Goal: Find specific page/section: Find specific page/section

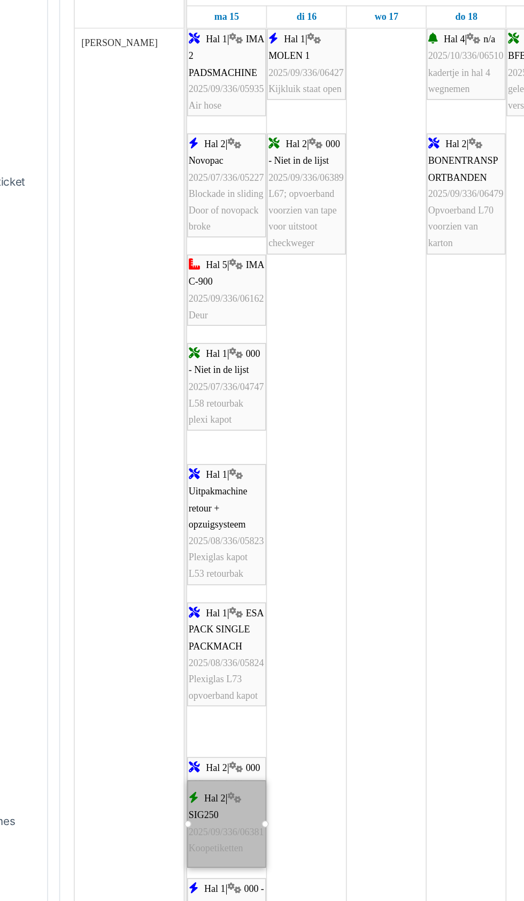
scroll to position [3828, 0]
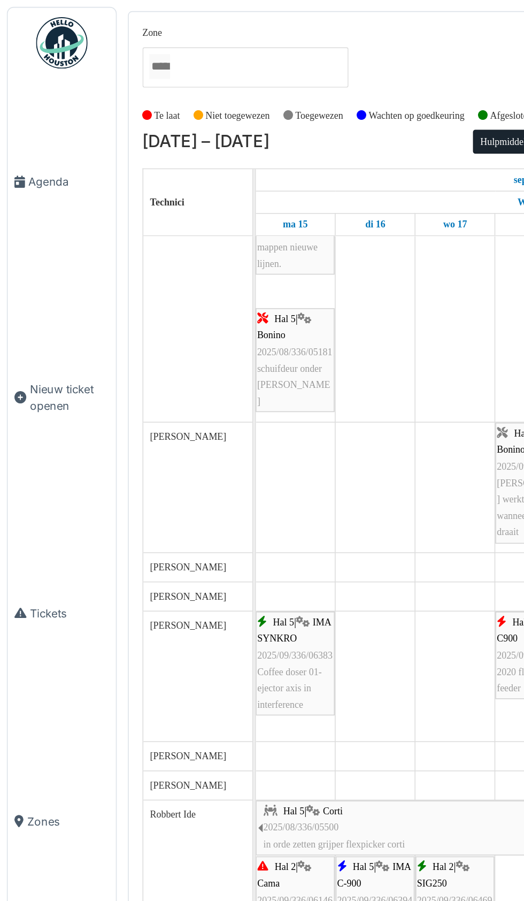
click at [29, 136] on link "Agenda" at bounding box center [38, 113] width 67 height 129
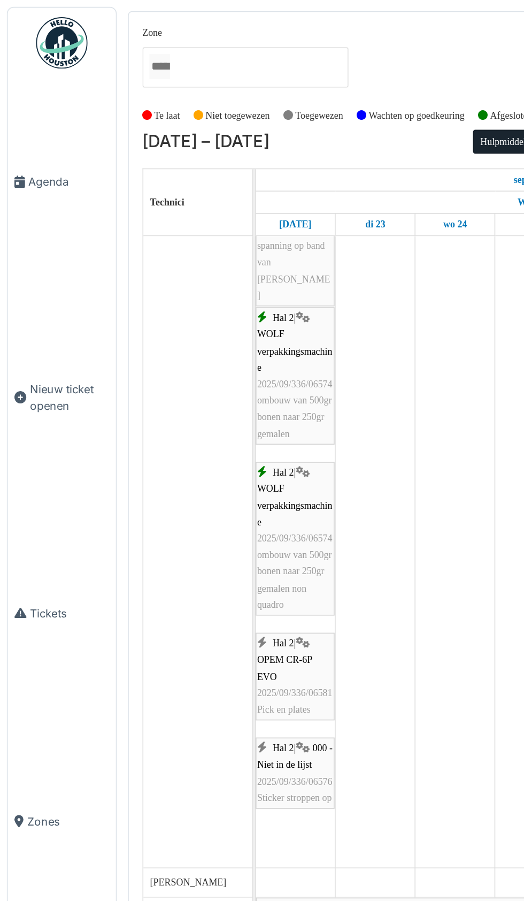
scroll to position [342, 0]
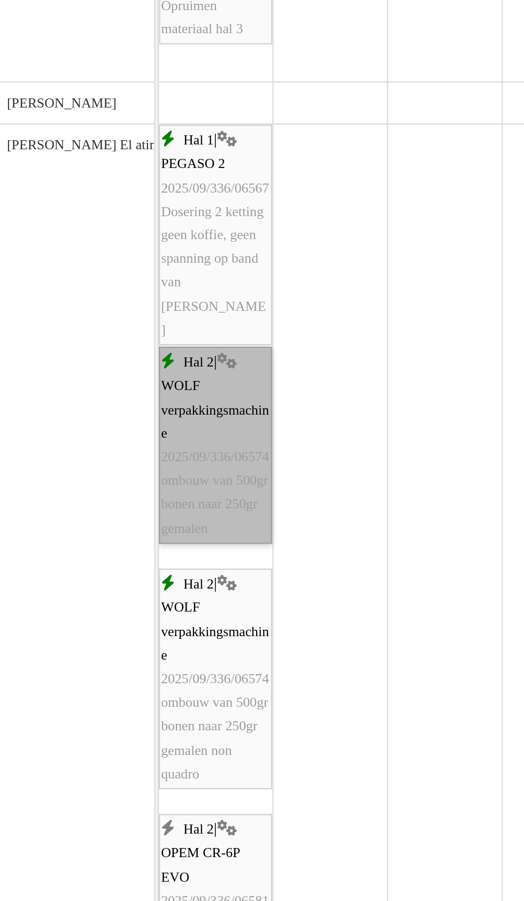
click at [181, 620] on link "Hal 2 | WOLF verpakkingsmachine 2025/09/336/06574 ombouw van 500gr bonen naar 2…" at bounding box center [183, 613] width 49 height 86
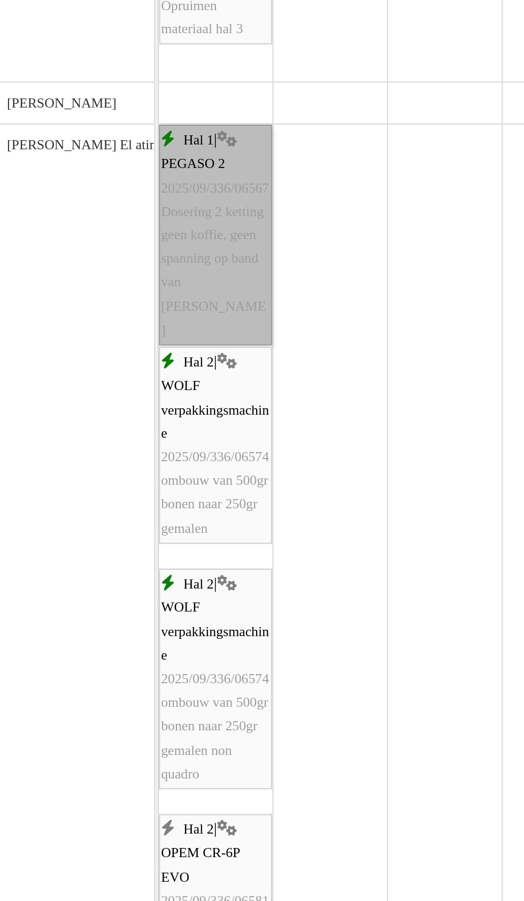
click at [178, 529] on link "Hal 1 | PEGASO 2 2025/09/336/06567 Dosering 2 ketting geen koffie, geen spannin…" at bounding box center [183, 521] width 49 height 96
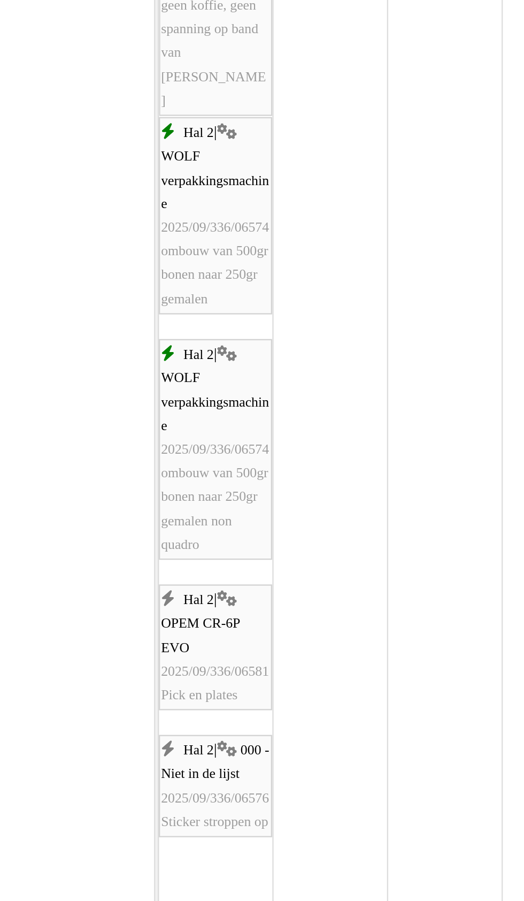
scroll to position [144, 0]
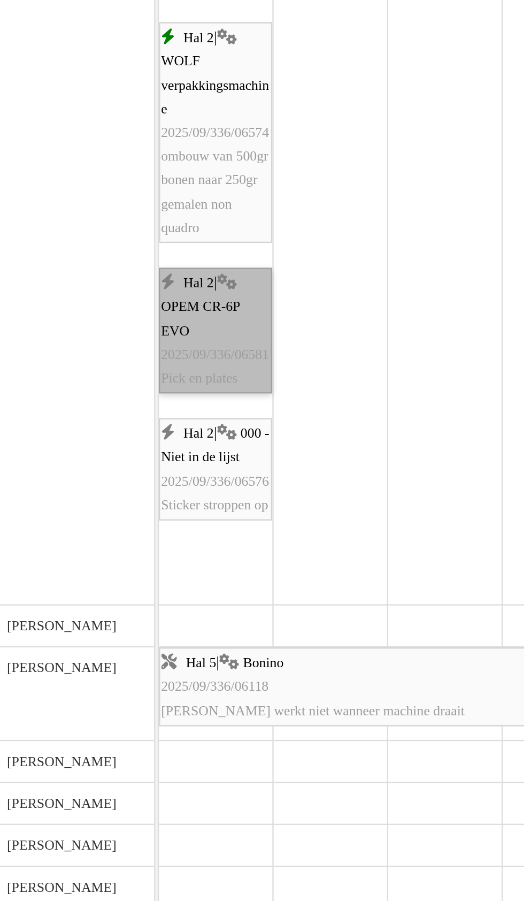
click at [185, 566] on link "Hal 2 | OPEM CR-6P EVO 2025/09/336/06581 Pick en plates" at bounding box center [183, 562] width 49 height 55
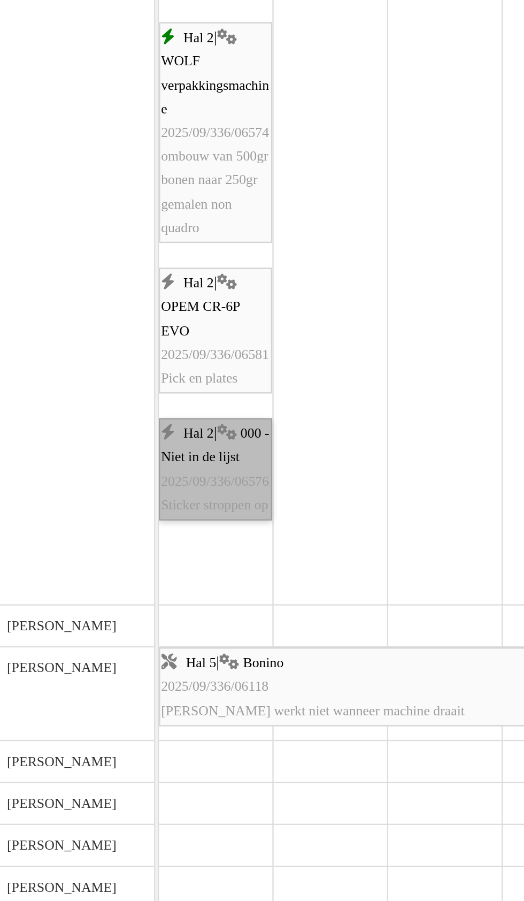
click at [187, 645] on link "Hal 2 | 000 - Niet in de lijst 2025/09/336/06576 Sticker stroppen op" at bounding box center [183, 623] width 49 height 44
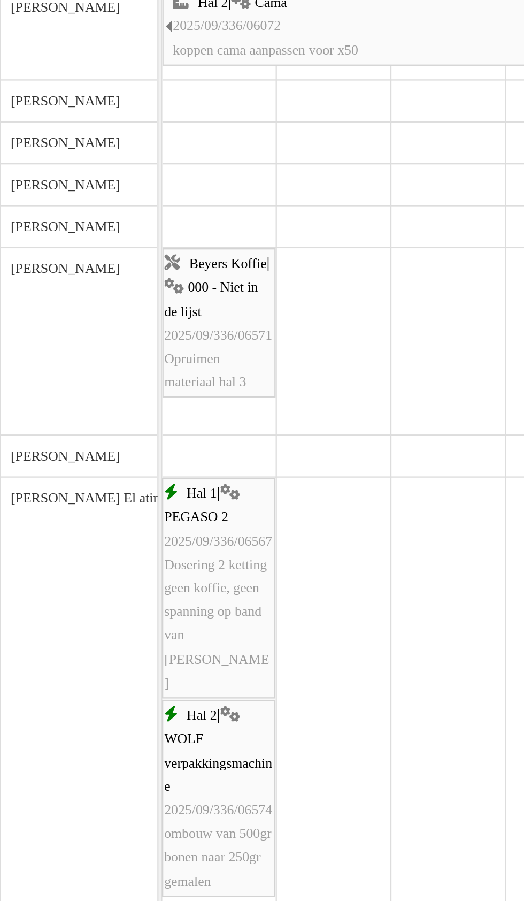
scroll to position [135, 0]
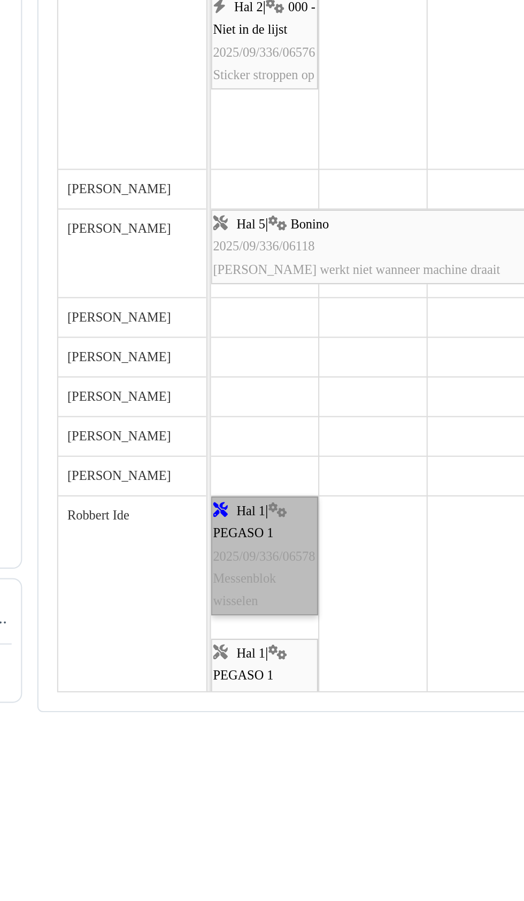
click at [184, 836] on link "Hal 1 | PEGASO 1 2025/09/336/06578 Messenblok wisselen" at bounding box center [183, 829] width 49 height 55
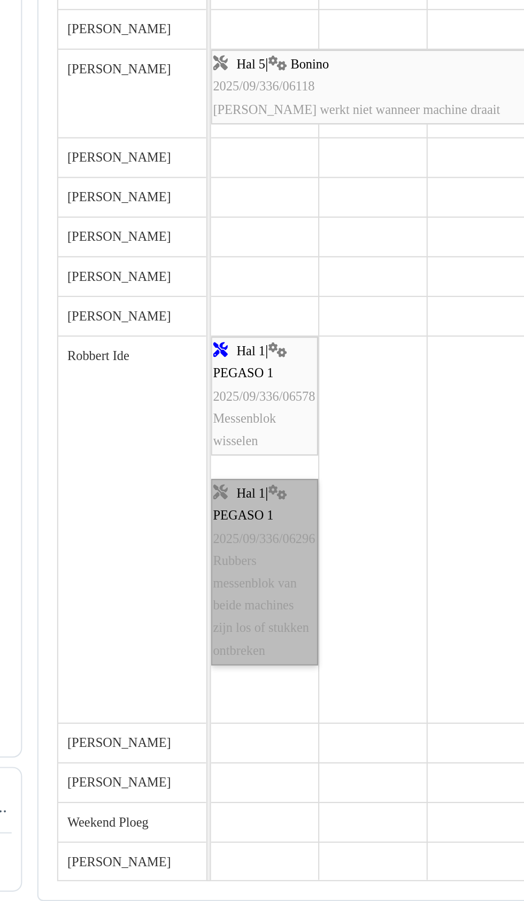
click at [188, 778] on link "Hal 1 | PEGASO 1 2025/09/336/06296 Rubbers messenblok van beide machines zijn l…" at bounding box center [183, 750] width 49 height 86
